Goal: Task Accomplishment & Management: Complete application form

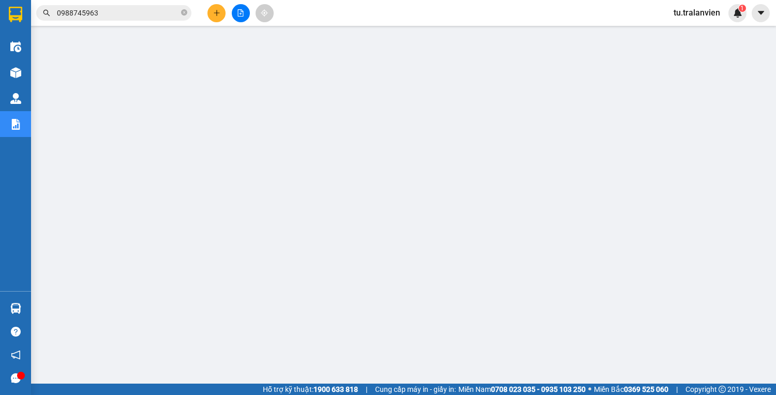
click at [104, 16] on input "0988745963" at bounding box center [118, 12] width 122 height 11
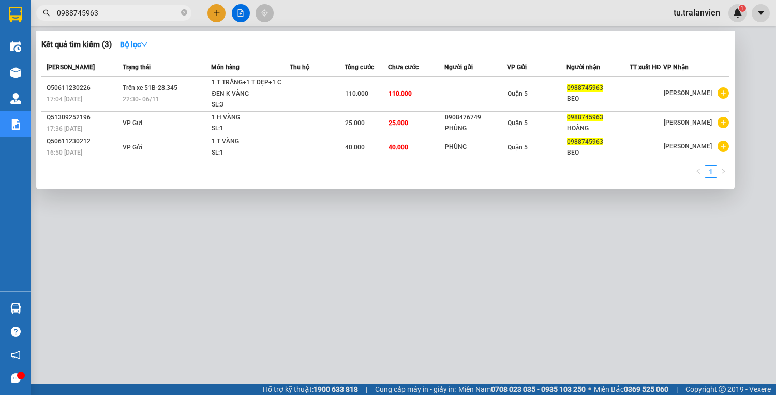
click at [104, 16] on input "0988745963" at bounding box center [118, 12] width 122 height 11
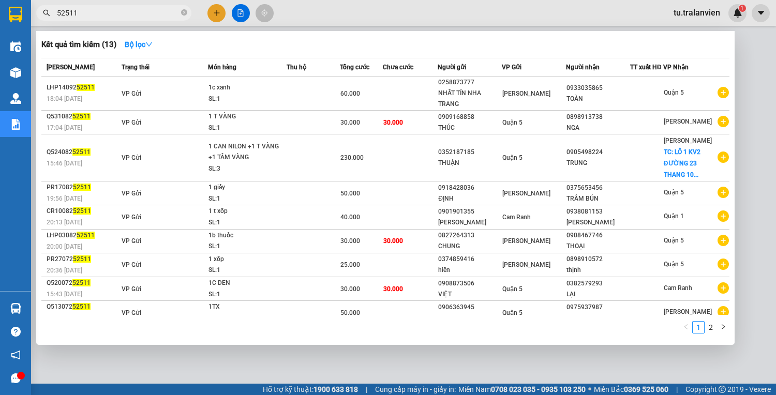
click at [123, 9] on input "52511" at bounding box center [118, 12] width 122 height 11
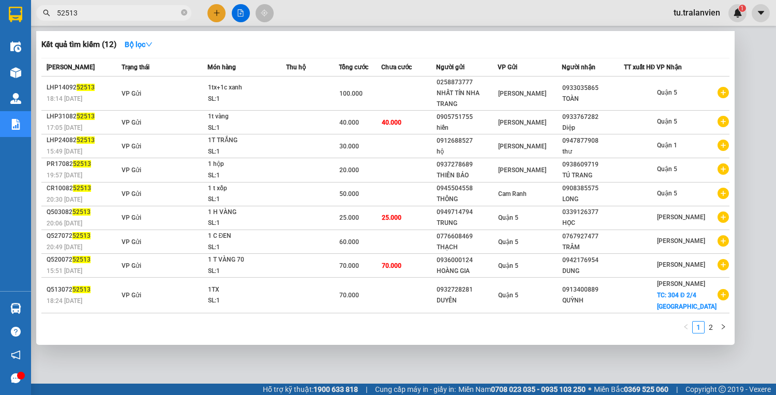
click at [123, 9] on input "52513" at bounding box center [118, 12] width 122 height 11
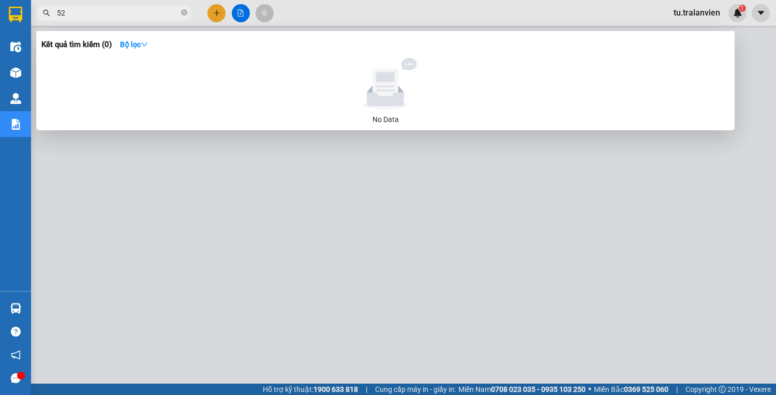
type input "5"
click at [123, 9] on input "521511" at bounding box center [118, 12] width 122 height 11
click at [118, 3] on div at bounding box center [388, 197] width 776 height 395
click at [118, 3] on div "Kết quả tìm kiếm ( 0 ) Bộ lọc No Data 521511 tu.tralanvien 1" at bounding box center [388, 13] width 776 height 26
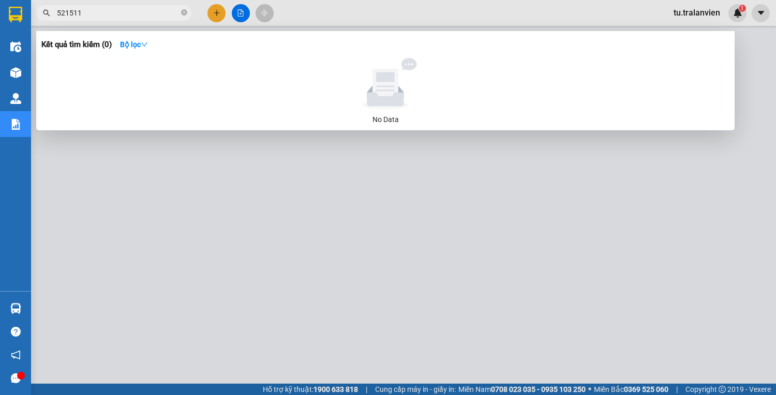
click at [119, 7] on input "521511" at bounding box center [118, 12] width 122 height 11
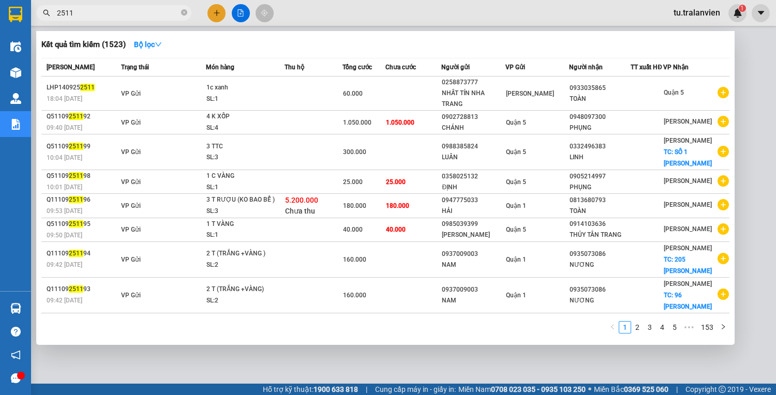
click at [160, 357] on div at bounding box center [388, 197] width 776 height 395
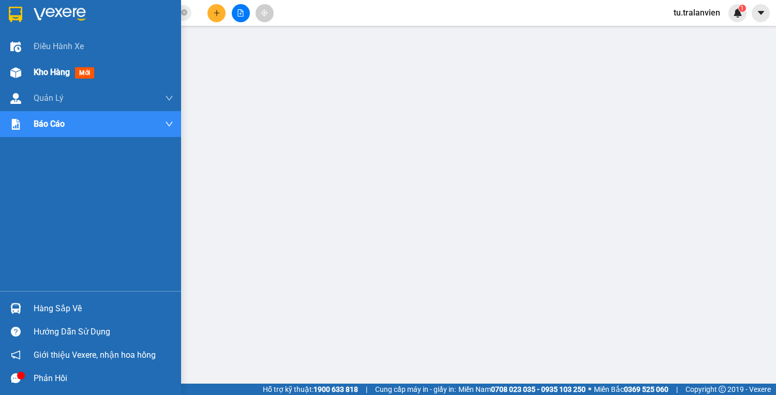
click at [21, 64] on div at bounding box center [16, 73] width 18 height 18
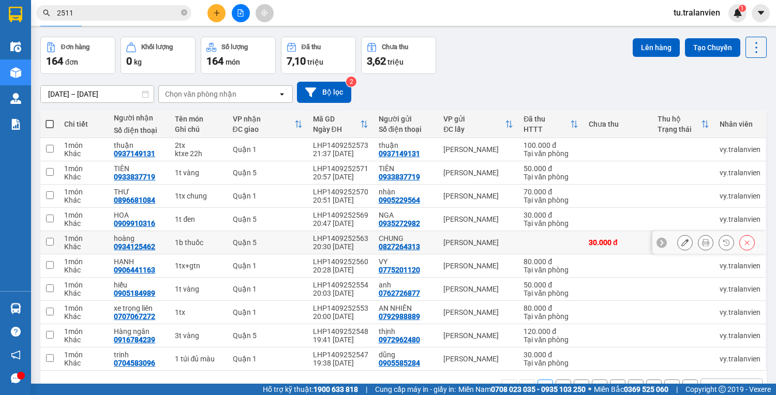
scroll to position [63, 0]
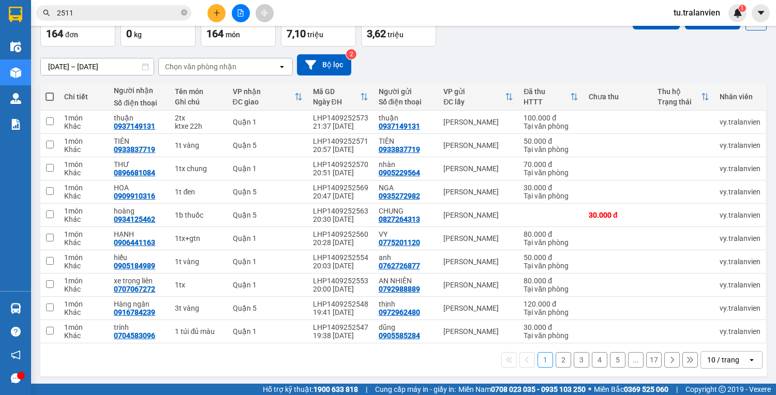
click at [574, 358] on button "3" at bounding box center [582, 360] width 16 height 16
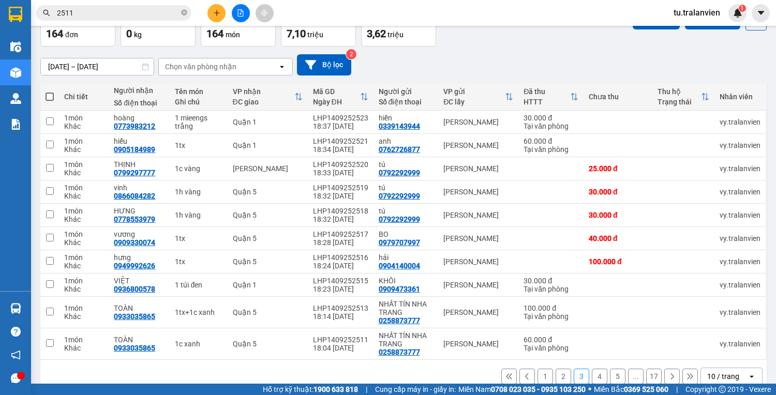
click at [593, 372] on button "4" at bounding box center [600, 377] width 16 height 16
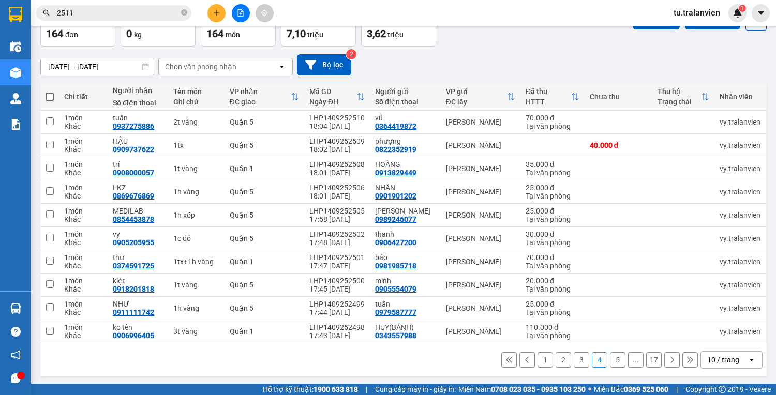
click at [576, 368] on button "3" at bounding box center [582, 360] width 16 height 16
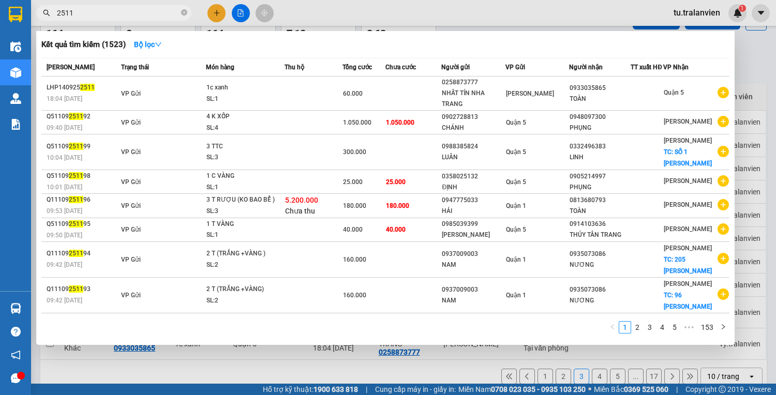
click at [121, 5] on span "2511" at bounding box center [113, 13] width 155 height 16
click at [123, 10] on input "2511" at bounding box center [118, 12] width 122 height 11
paste input "Q51908250485"
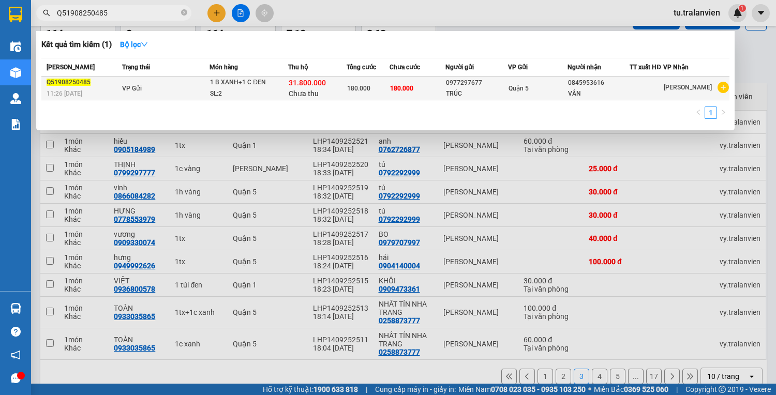
type input "Q51908250485"
click at [395, 84] on span "180.000" at bounding box center [401, 88] width 23 height 8
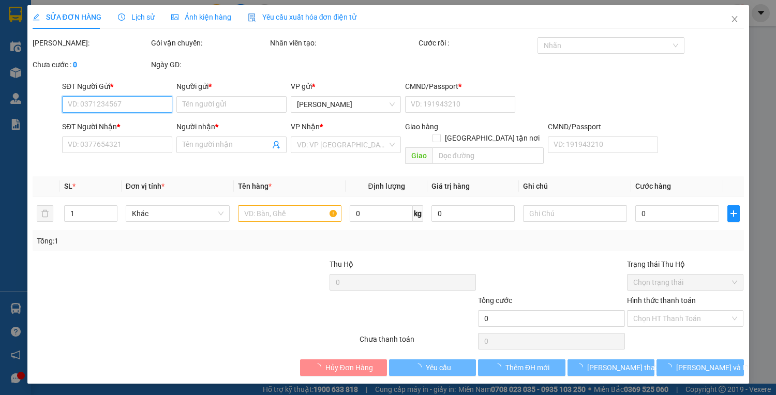
type input "0977297677"
type input "TRÚC"
type input "123456789"
type input "0845953616"
type input "VÂN"
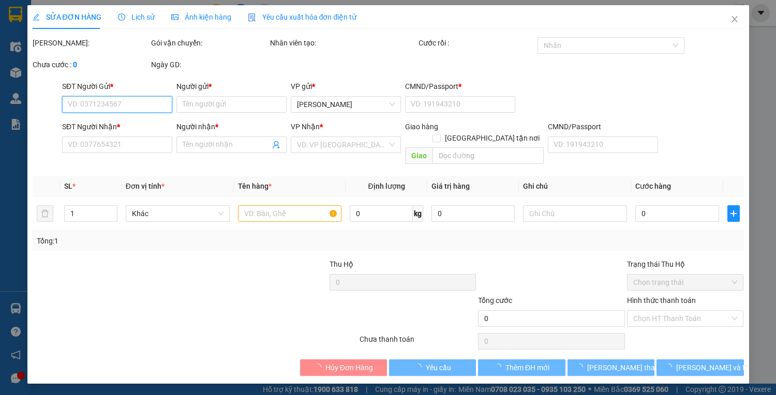
type input "31.800.000"
type input "180.000"
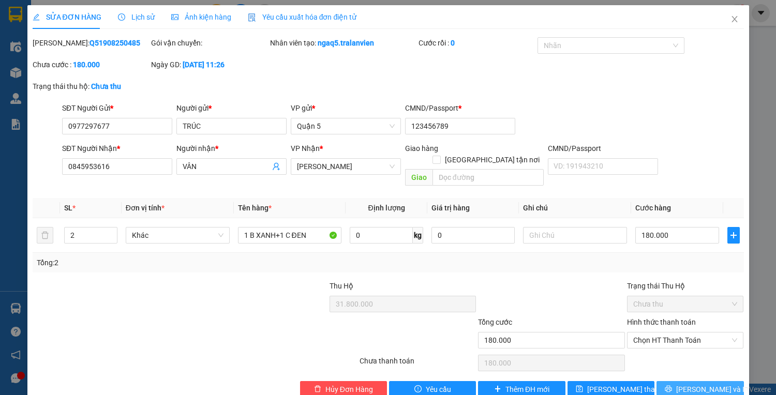
click at [696, 384] on span "[PERSON_NAME] và In" at bounding box center [712, 389] width 72 height 11
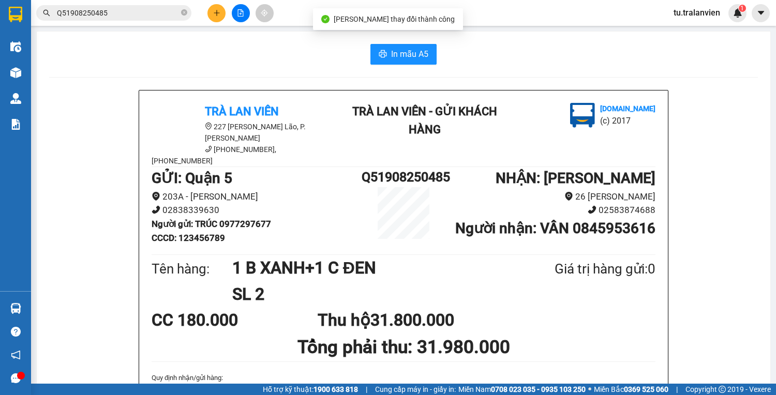
scroll to position [41, 0]
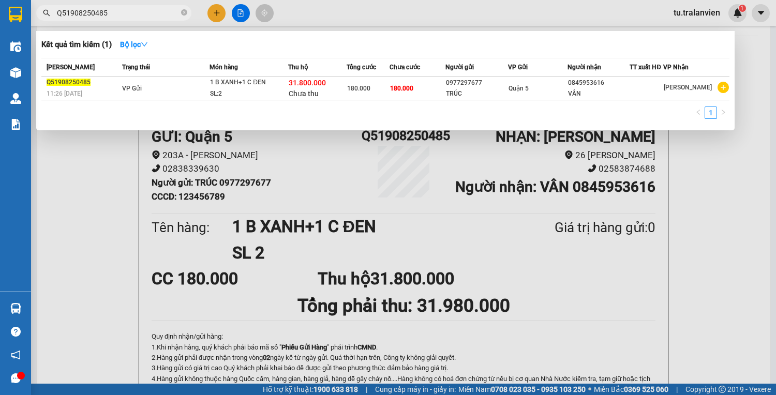
click at [118, 13] on input "Q51908250485" at bounding box center [118, 12] width 122 height 11
paste input "2808251522"
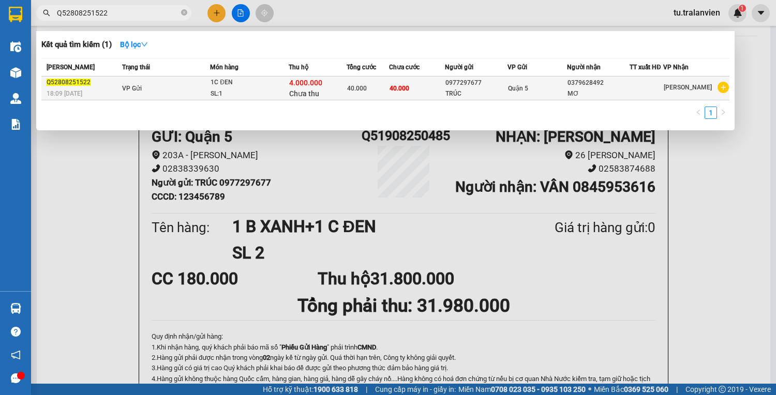
type input "Q52808251522"
click at [409, 89] on span "40.000" at bounding box center [399, 88] width 20 height 7
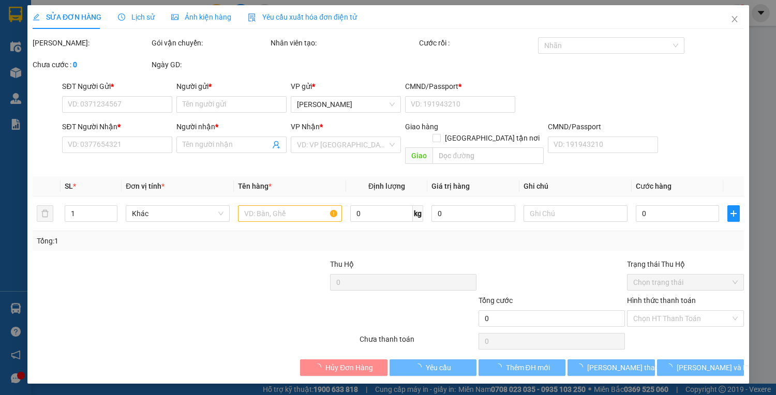
type input "0977297677"
type input "TRÚC"
type input "123456789"
type input "0379628492"
type input "MƠ"
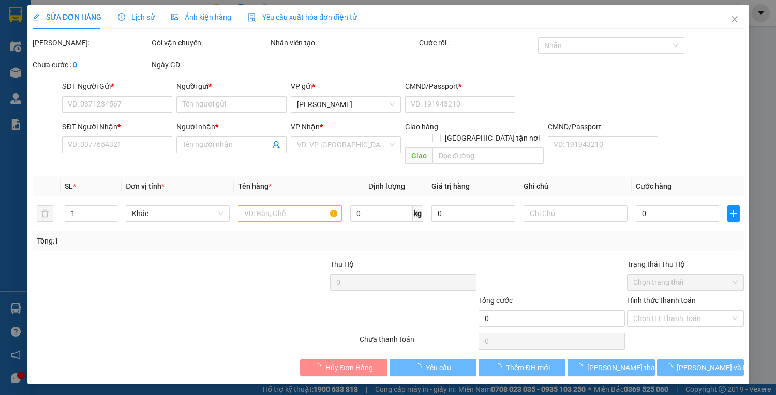
type input "4.000.000"
type input "40.000"
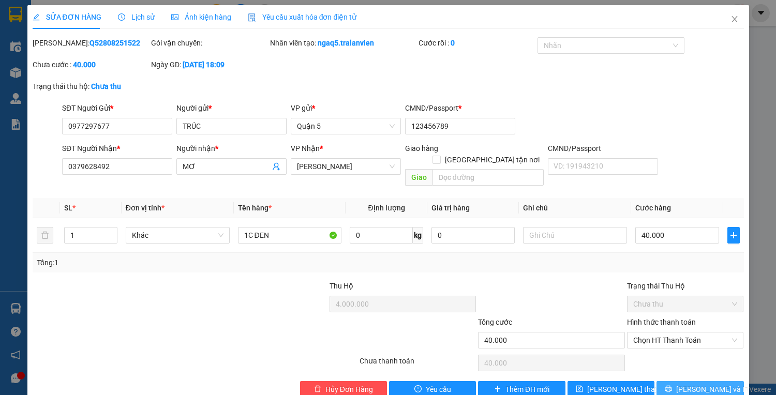
click at [700, 384] on span "[PERSON_NAME] và In" at bounding box center [712, 389] width 72 height 11
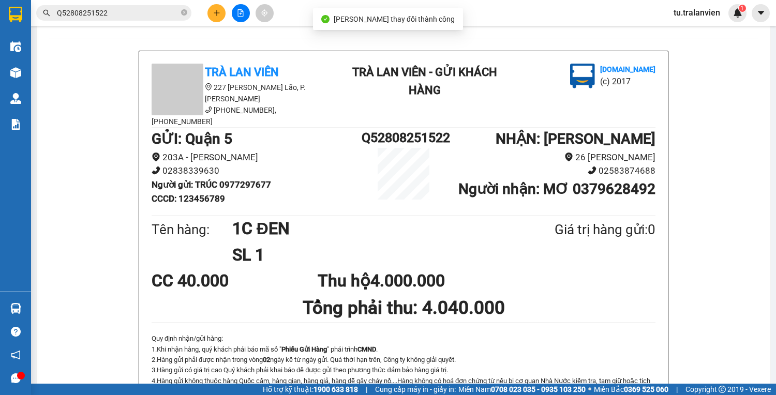
scroll to position [41, 0]
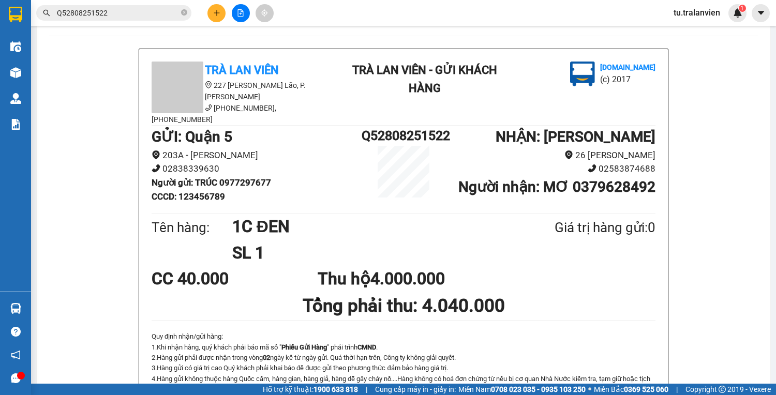
click at [214, 10] on icon "plus" at bounding box center [216, 12] width 7 height 7
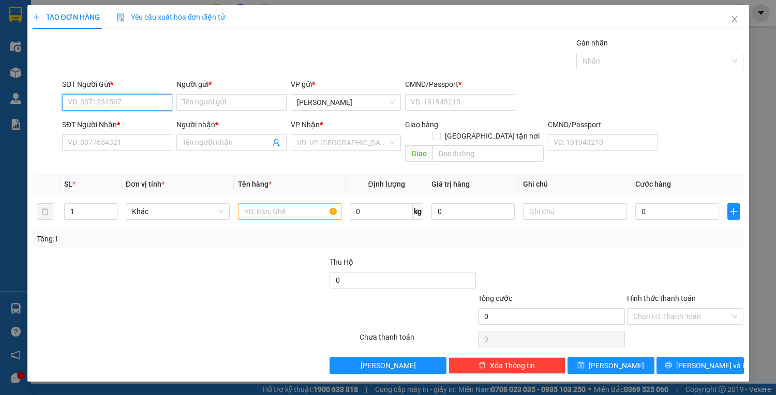
click at [109, 101] on input "SĐT Người Gửi *" at bounding box center [117, 102] width 110 height 17
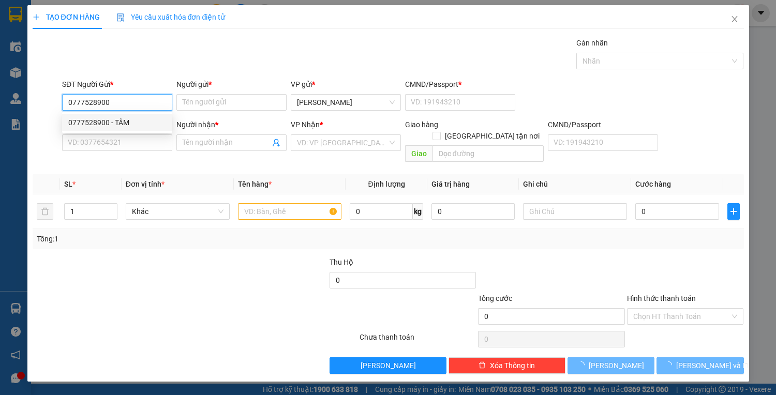
type input "0777528900"
click at [128, 132] on div "0777528900 0777528900 - TÂM" at bounding box center [117, 122] width 110 height 21
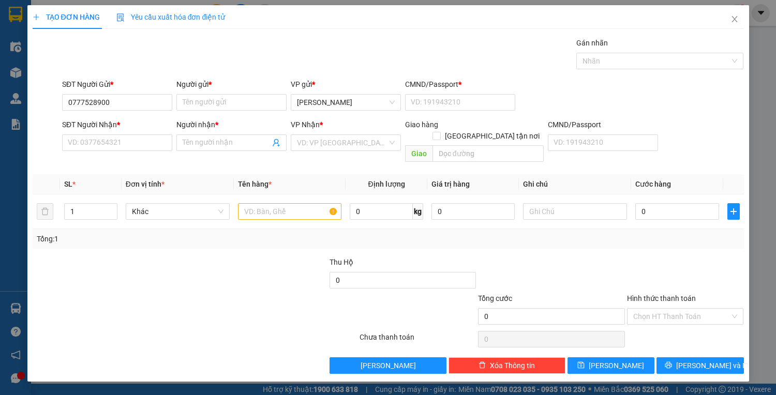
click at [125, 112] on div "SĐT Người Gửi * 0777528900" at bounding box center [117, 97] width 110 height 36
click at [126, 102] on input "0777528900" at bounding box center [117, 102] width 110 height 17
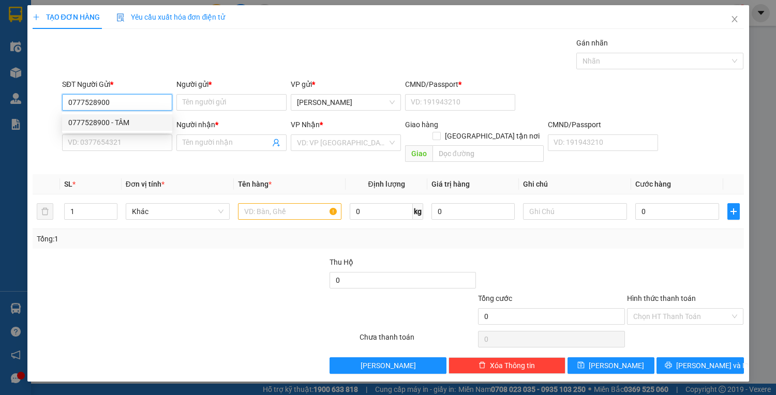
click at [131, 120] on div "0777528900 - TÂM" at bounding box center [117, 122] width 98 height 11
type input "TÂM"
type input "1"
type input "0707540156"
type input "HIẾU"
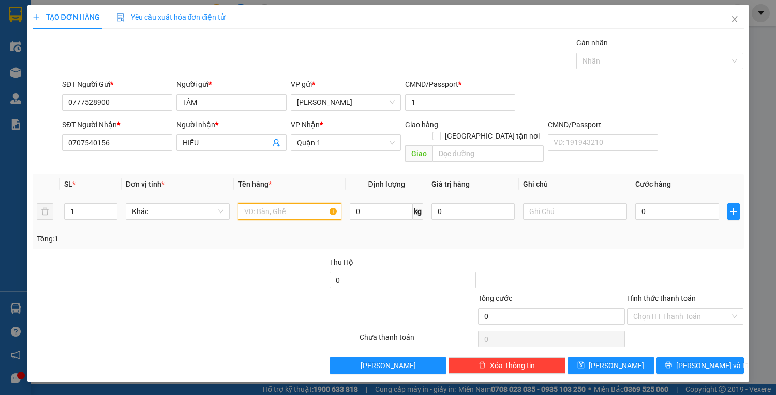
click at [250, 203] on input "text" at bounding box center [290, 211] width 104 height 17
type input "1 tx trắng + 1 t xanh"
click at [679, 215] on td "0" at bounding box center [677, 211] width 92 height 35
click at [675, 205] on input "0" at bounding box center [676, 211] width 83 height 17
type input "7"
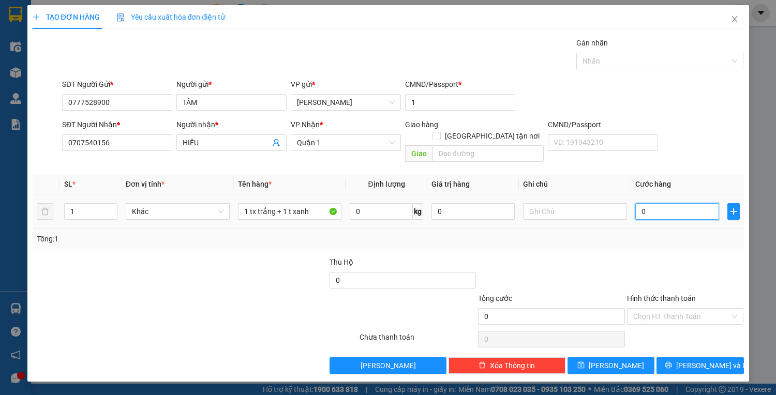
type input "7"
type input "70"
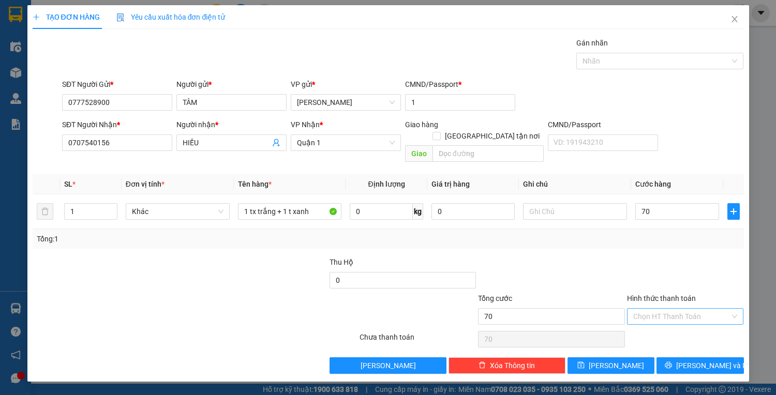
type input "70.000"
click at [677, 309] on input "Hình thức thanh toán" at bounding box center [681, 317] width 97 height 16
click at [680, 321] on div "Tại văn phòng" at bounding box center [685, 324] width 104 height 11
type input "0"
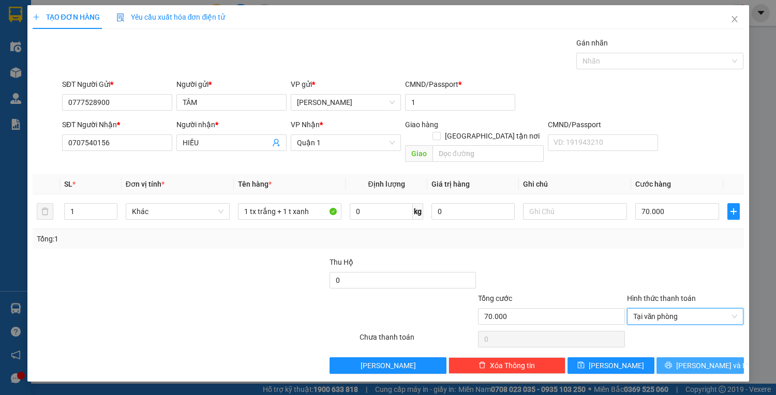
click at [690, 357] on button "[PERSON_NAME] và In" at bounding box center [699, 365] width 87 height 17
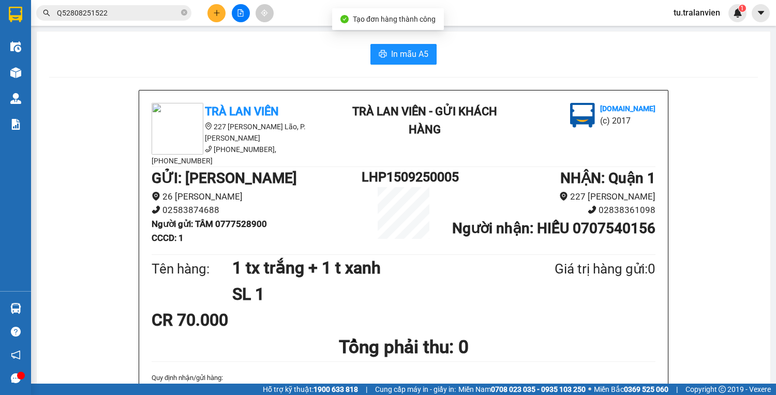
drag, startPoint x: 457, startPoint y: 68, endPoint x: 424, endPoint y: 57, distance: 35.0
click at [422, 57] on span "In mẫu A5" at bounding box center [409, 54] width 37 height 13
